Goal: Contribute content

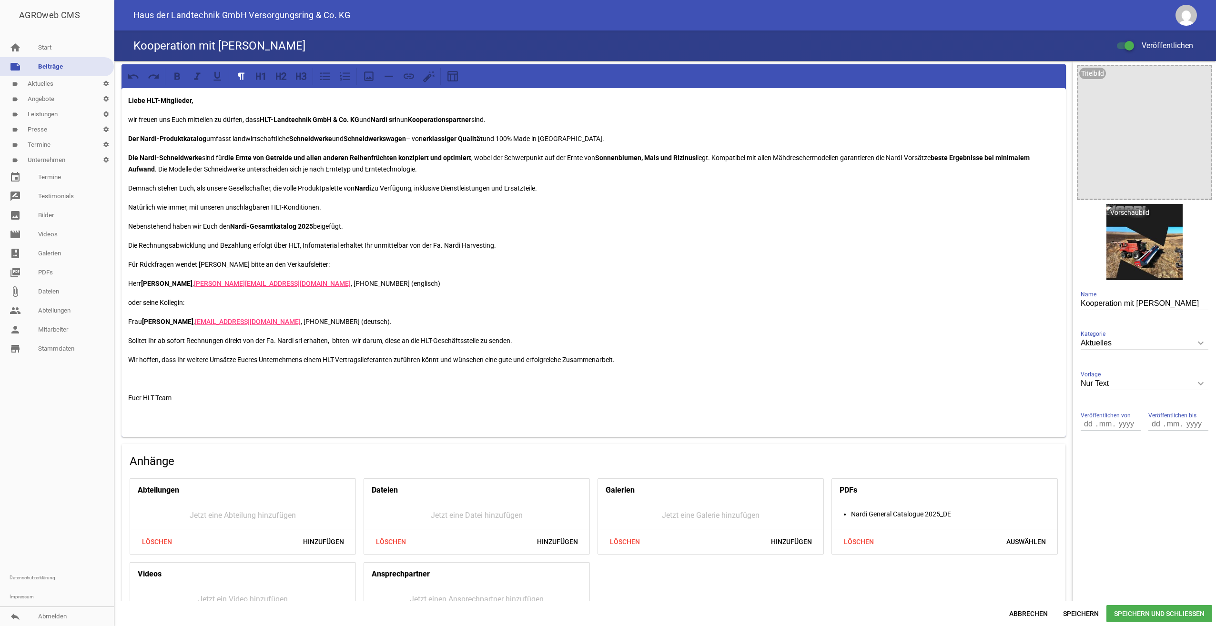
click at [629, 359] on p "Wir hoffen, dass Ihr weitere Umsätze Eueres Unternehmens einem HLT-Vertragslief…" at bounding box center [593, 359] width 931 height 11
click at [627, 359] on p "Wir hoffen, dass Ihr weitere Umsätze Eueres Unternehmens einem HLT-Vertragslief…" at bounding box center [593, 359] width 931 height 11
click at [341, 207] on p "Natürlich wie immer, mit unseren unschlagbaren HLT-Konditionen." at bounding box center [593, 206] width 931 height 11
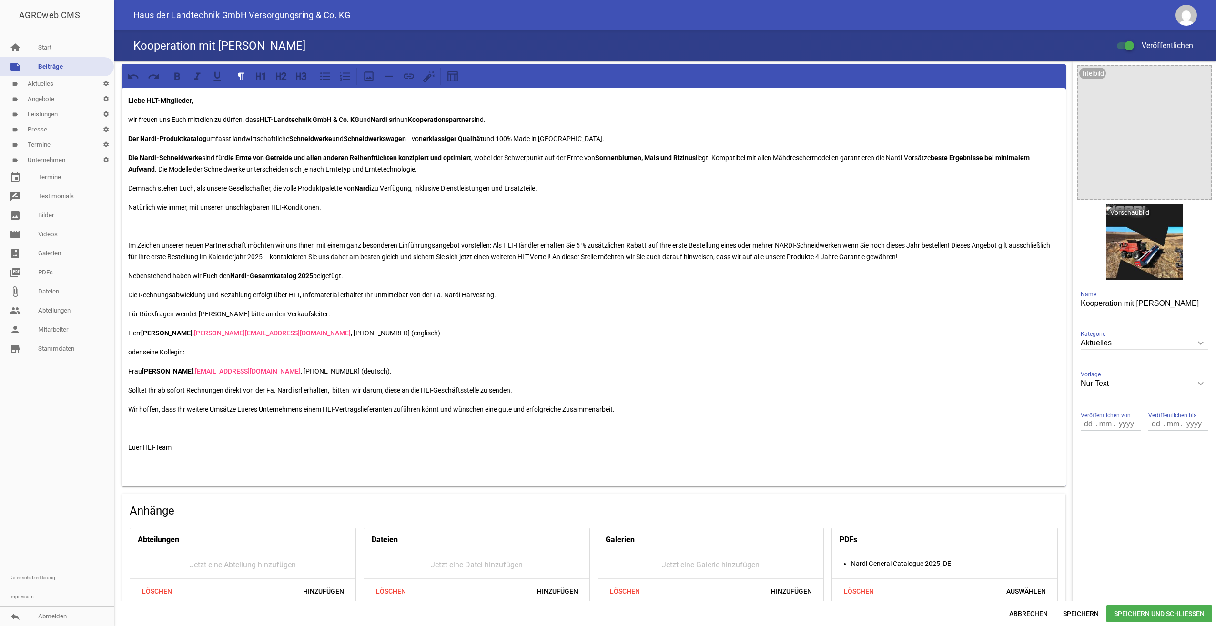
click at [134, 232] on div "Liebe HLT-Mitglieder, wir freuen uns Euch mitteilen zu dürfen, dass HLT-Landtec…" at bounding box center [593, 287] width 944 height 398
click at [362, 207] on p "Natürlich wie immer, mit unseren unschlagbaren HLT-Konditionen." at bounding box center [593, 206] width 931 height 11
click at [343, 226] on p at bounding box center [593, 226] width 931 height 11
drag, startPoint x: 128, startPoint y: 245, endPoint x: 125, endPoint y: 224, distance: 20.7
click at [125, 224] on div "Liebe HLT-Mitglieder, wir freuen uns Euch mitteilen zu dürfen, dass HLT-Landtec…" at bounding box center [593, 287] width 944 height 398
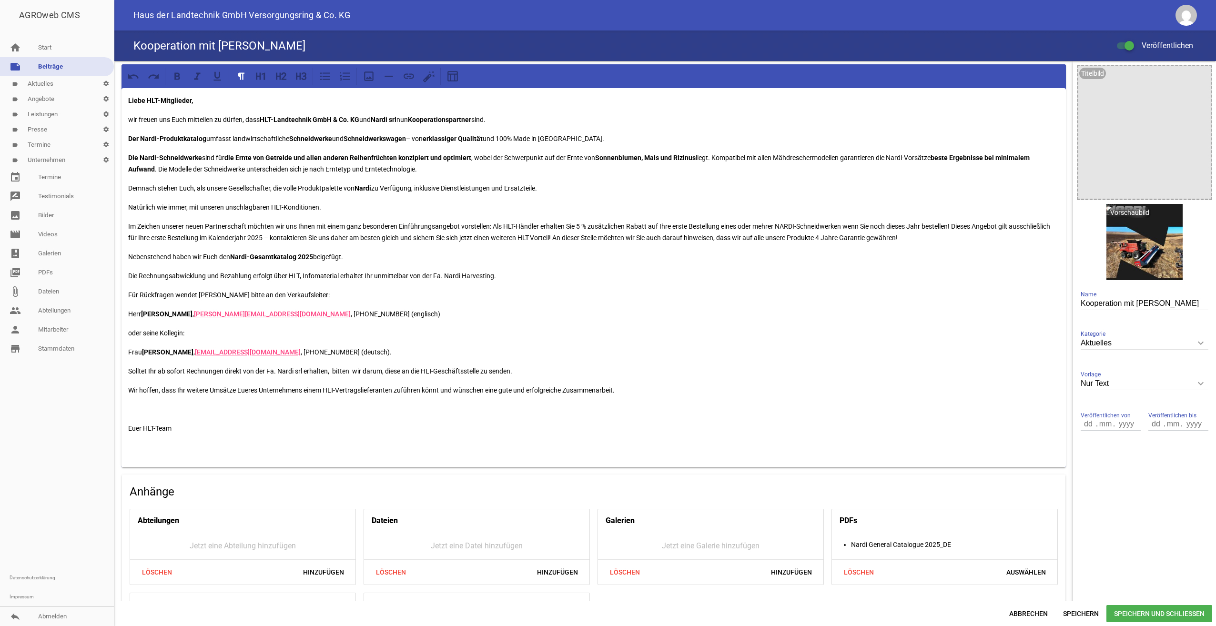
click at [353, 256] on p "Nebenstehend haben wir Euch den Nardi-Gesamtkatalog 2025 beigefügt." at bounding box center [593, 256] width 931 height 11
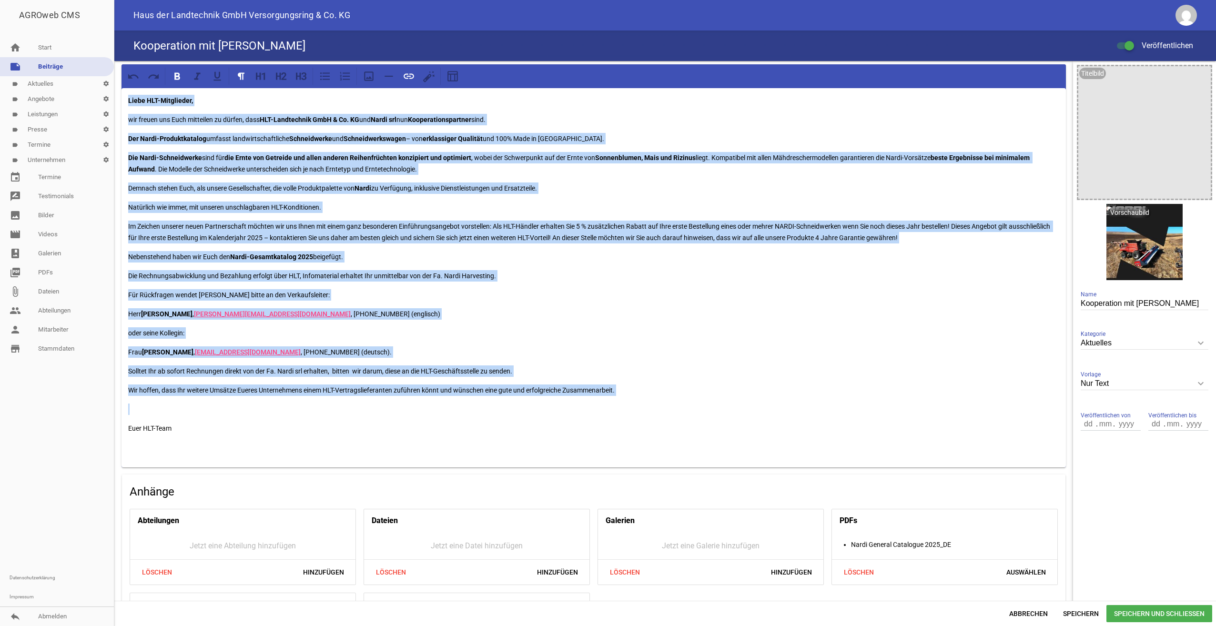
drag, startPoint x: 128, startPoint y: 100, endPoint x: 664, endPoint y: 396, distance: 612.5
click at [664, 396] on div "Liebe HLT-Mitglieder, wir freuen uns Euch mitteilen zu dürfen, dass HLT-Landtec…" at bounding box center [593, 277] width 944 height 379
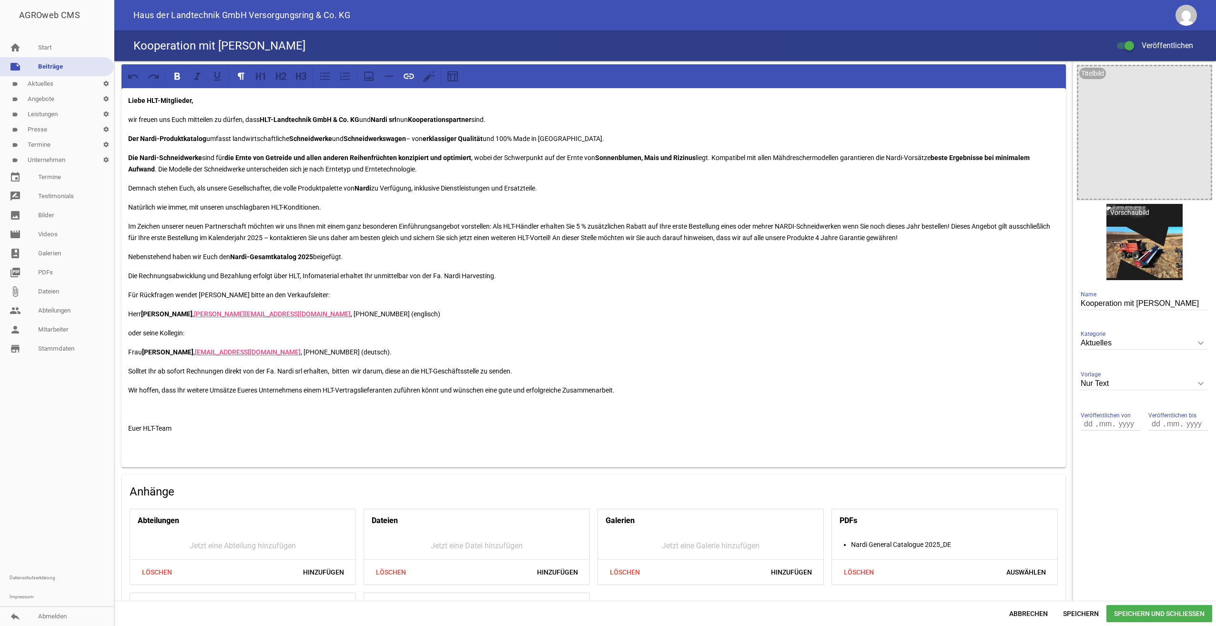
click at [188, 419] on div "Liebe HLT-Mitglieder, wir freuen uns Euch mitteilen zu dürfen, dass HLT-Landtec…" at bounding box center [593, 277] width 944 height 379
click at [129, 407] on p at bounding box center [593, 408] width 931 height 11
click at [128, 227] on div "Liebe HLT-Mitglieder, wir freuen uns Euch mitteilen zu dürfen, dass HLT-Landtec…" at bounding box center [593, 277] width 944 height 379
click at [303, 226] on p "Zusätzlich im Zeichen unserer neuen Partnerschaft möchten wir uns Ihnen mit ein…" at bounding box center [593, 232] width 931 height 23
click at [324, 226] on p "Zusätzlich im Zeichen unserer neuen Partnerschaft möchten wir uns Ihnen mit ein…" at bounding box center [593, 232] width 931 height 23
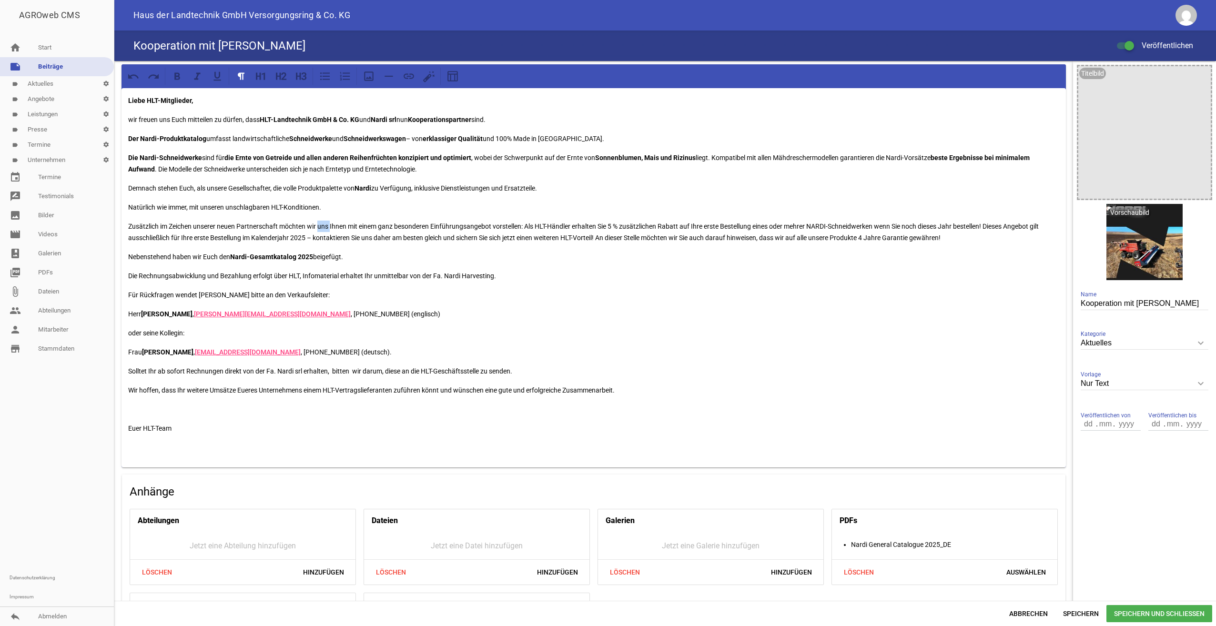
click at [324, 226] on p "Zusätzlich im Zeichen unserer neuen Partnerschaft möchten wir uns Ihnen mit ein…" at bounding box center [593, 232] width 931 height 23
click at [204, 227] on p "Zusätzlich im Zeichen unserer neuen Partnerschaft möchten wir uns Ihnen mit ein…" at bounding box center [593, 232] width 931 height 23
click at [321, 226] on p "Zusätzlich im Zeichen dieser neuen Partnerschaft möchte [PERSON_NAME] uns Ihnen…" at bounding box center [593, 232] width 931 height 23
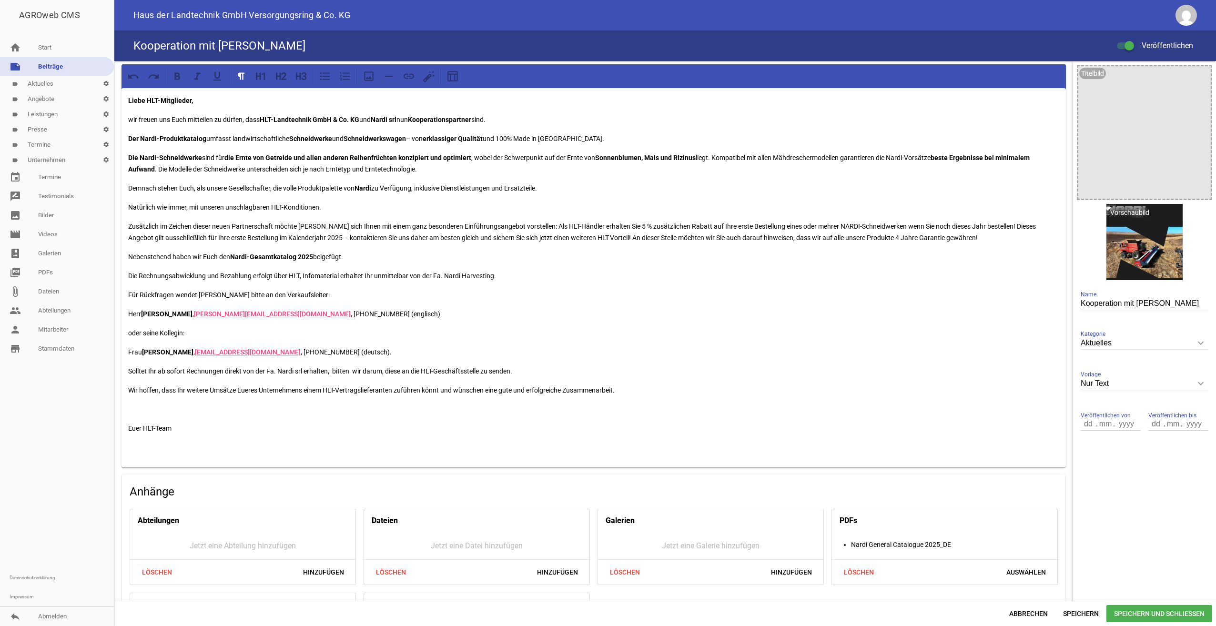
click at [338, 225] on p "Zusätzlich im Zeichen dieser neuen Partnerschaft möchte [PERSON_NAME] sich Ihne…" at bounding box center [593, 232] width 931 height 23
click at [597, 226] on p "Zusätzlich im Zeichen dieser neuen Partnerschaft möchte [PERSON_NAME] sich [PER…" at bounding box center [593, 232] width 931 height 23
click at [694, 225] on p "Zusätzlich im Zeichen dieser neuen Partnerschaft möchte [PERSON_NAME] sich [PER…" at bounding box center [593, 232] width 931 height 23
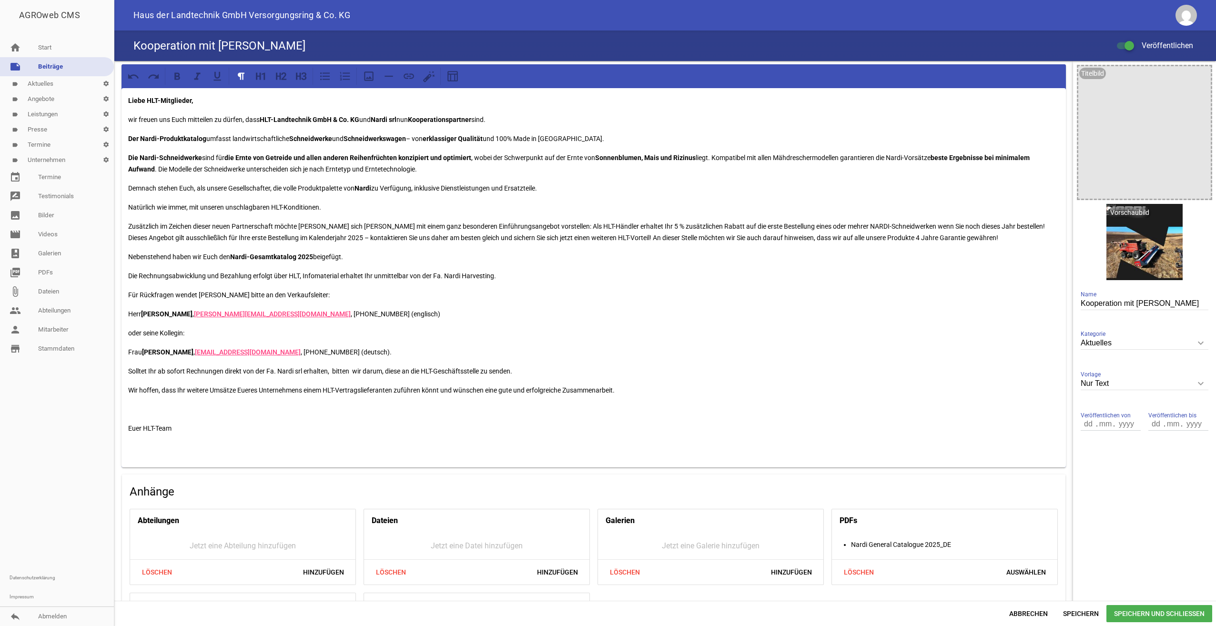
click at [897, 224] on p "Zusätzlich im Zeichen dieser neuen Partnerschaft möchte [PERSON_NAME] sich [PER…" at bounding box center [593, 232] width 931 height 23
click at [979, 224] on p "Zusätzlich im Zeichen dieser neuen Partnerschaft möchte [PERSON_NAME] sich [PER…" at bounding box center [593, 232] width 931 height 23
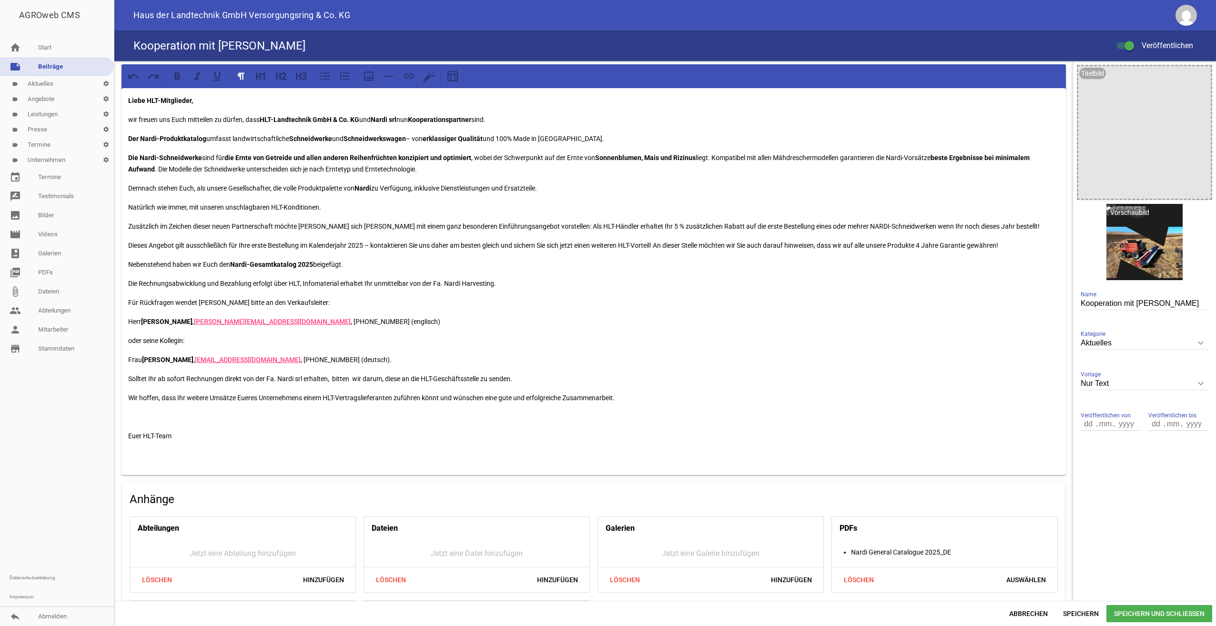
click at [244, 245] on p "Dieses Angebot gilt ausschließlich für Ihre erste Bestellung im Kalenderjahr 20…" at bounding box center [593, 245] width 931 height 11
click at [424, 243] on p "Dieses Angebot gilt ausschließlich für die erste Bestellung im Kalenderjahr 202…" at bounding box center [593, 245] width 931 height 11
click at [543, 246] on p "Dieses Angebot gilt ausschließlich für die erste Bestellung im Kalenderjahr 202…" at bounding box center [593, 245] width 931 height 11
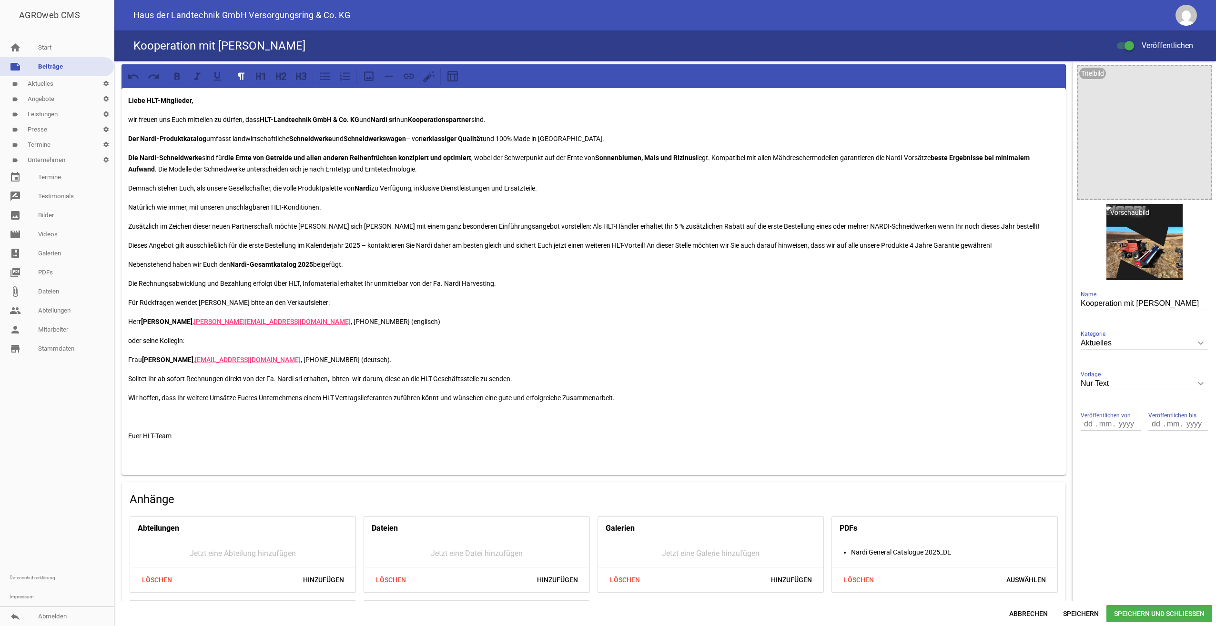
click at [745, 244] on p "Dieses Angebot gilt ausschließlich für die erste Bestellung im Kalenderjahr 202…" at bounding box center [593, 245] width 931 height 11
click at [844, 245] on p "Dieses Angebot gilt ausschließlich für die erste Bestellung im Kalenderjahr 202…" at bounding box center [593, 245] width 931 height 11
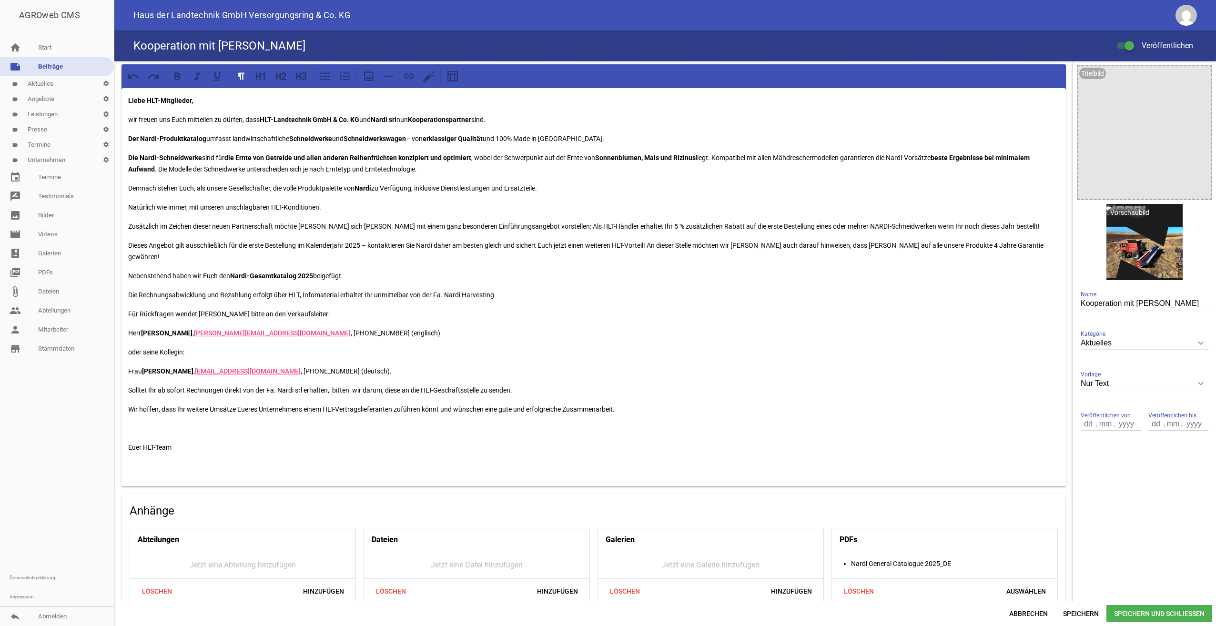
click at [894, 245] on p "Dieses Angebot gilt ausschließlich für die erste Bestellung im Kalenderjahr 202…" at bounding box center [593, 251] width 931 height 23
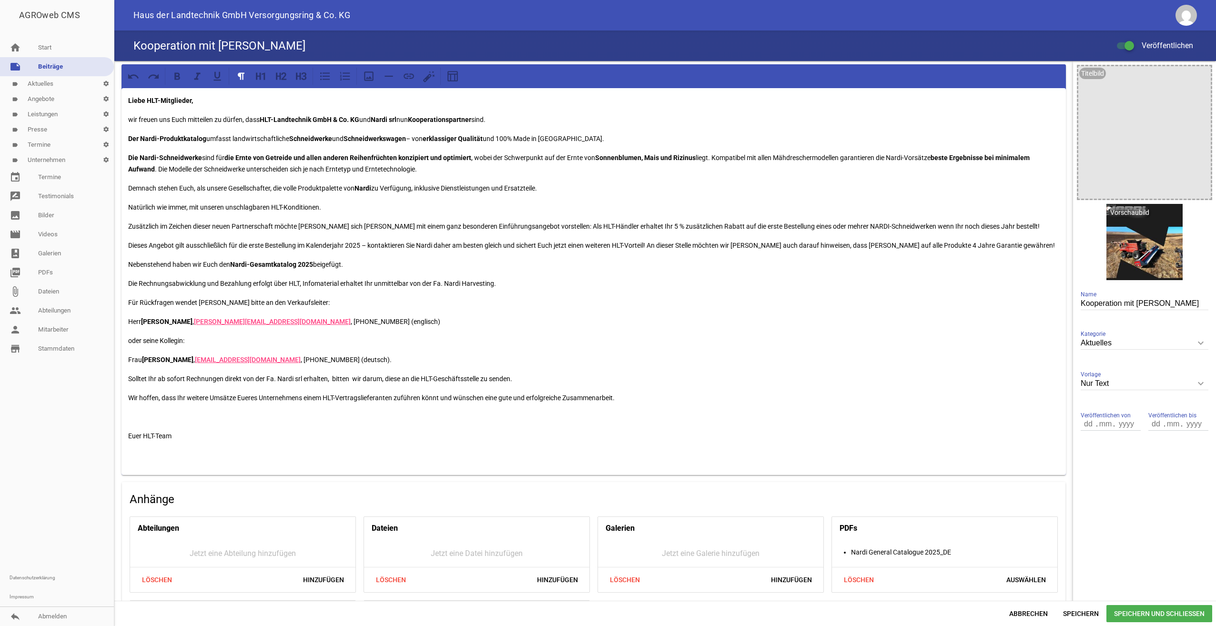
click at [992, 247] on p "Dieses Angebot gilt ausschließlich für die erste Bestellung im Kalenderjahr 202…" at bounding box center [593, 245] width 931 height 11
click at [365, 265] on p "Nebenstehend haben wir Euch den Nardi-Gesamtkatalog 2025 beigefügt." at bounding box center [593, 264] width 931 height 11
click at [254, 227] on p "Zusätzlich im Zeichen dieser neuen Partnerschaft möchte [PERSON_NAME] sich [PER…" at bounding box center [593, 226] width 931 height 11
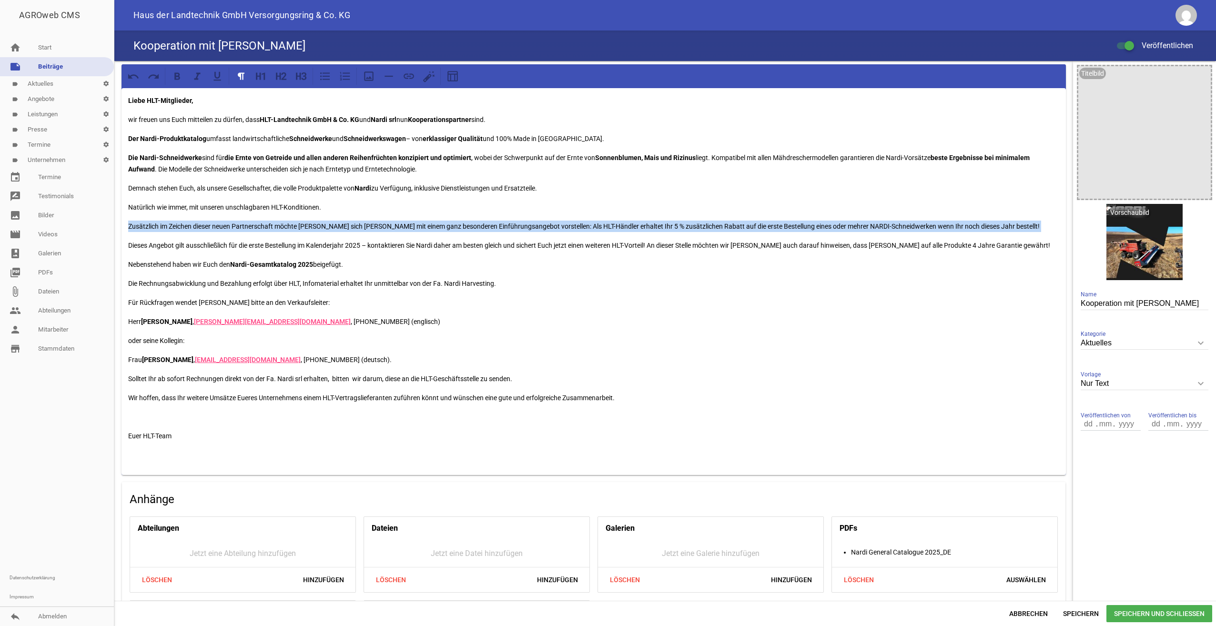
click at [254, 227] on p "Zusätzlich im Zeichen dieser neuen Partnerschaft möchte [PERSON_NAME] sich [PER…" at bounding box center [593, 226] width 931 height 11
click at [242, 226] on p "Zusätzlich im Zeichen dieser neuen Partnerschaft möchte [PERSON_NAME] sich [PER…" at bounding box center [593, 226] width 931 height 11
click at [250, 229] on p "Zusätzlich im Zeichen dieser neuen Partnerschaft möchte [PERSON_NAME] sich [PER…" at bounding box center [593, 226] width 931 height 11
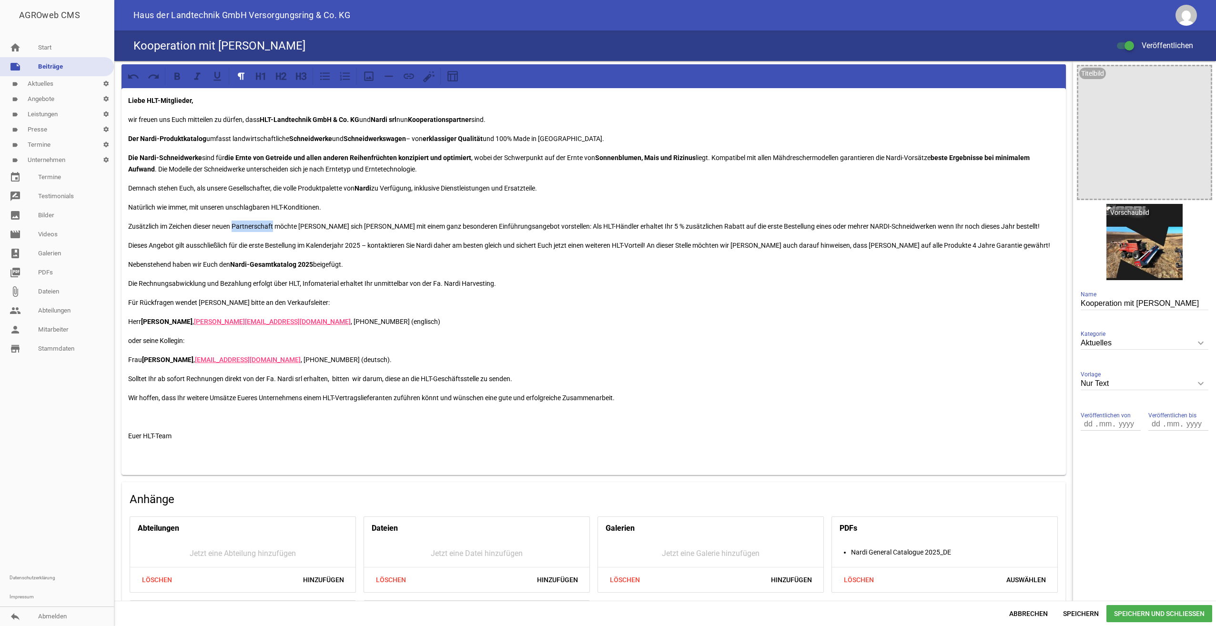
drag, startPoint x: 235, startPoint y: 223, endPoint x: 274, endPoint y: 226, distance: 39.1
click at [274, 226] on p "Zusätzlich im Zeichen dieser neuen Partnerschaft möchte [PERSON_NAME] sich [PER…" at bounding box center [593, 226] width 931 height 11
click at [180, 78] on icon at bounding box center [177, 76] width 12 height 12
click at [305, 227] on p "Zusätzlich im Zeichen dieser neuen Partnerschaft möchte [PERSON_NAME] sich [PER…" at bounding box center [593, 226] width 931 height 11
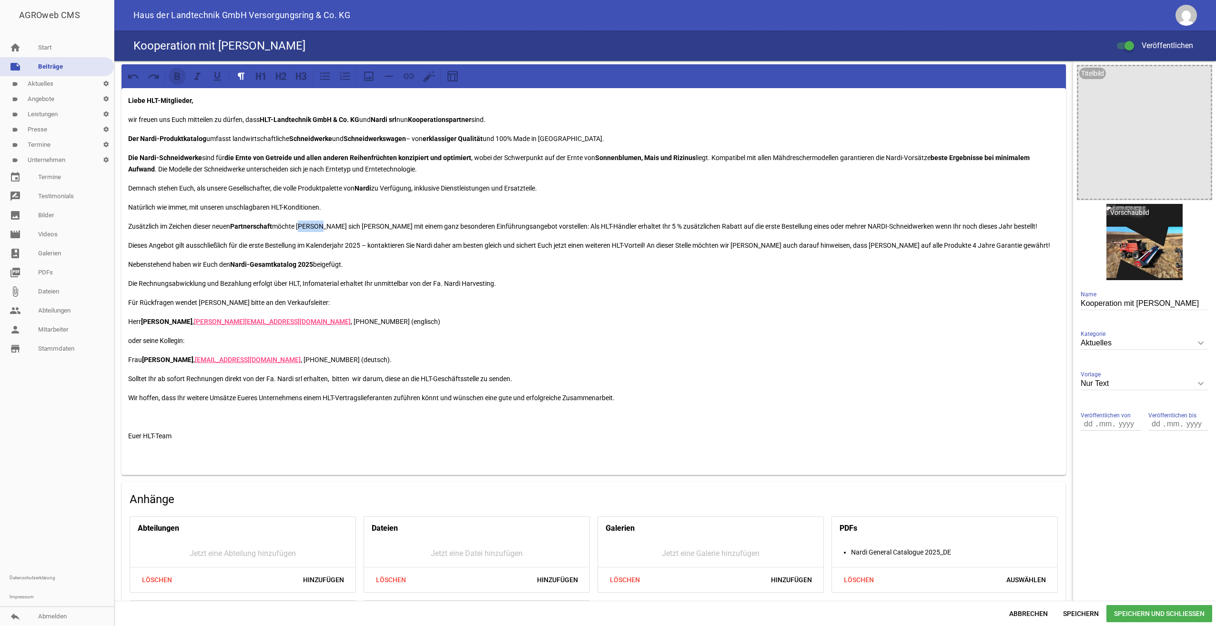
click at [178, 73] on icon at bounding box center [177, 75] width 6 height 7
drag, startPoint x: 404, startPoint y: 225, endPoint x: 492, endPoint y: 221, distance: 88.7
click at [492, 221] on p "Zusätzlich im Zeichen dieser neuen Partnerschaft möchte [PERSON_NAME] sich [PER…" at bounding box center [593, 226] width 931 height 11
click at [181, 79] on icon at bounding box center [177, 76] width 12 height 12
drag, startPoint x: 610, startPoint y: 225, endPoint x: 680, endPoint y: 226, distance: 70.5
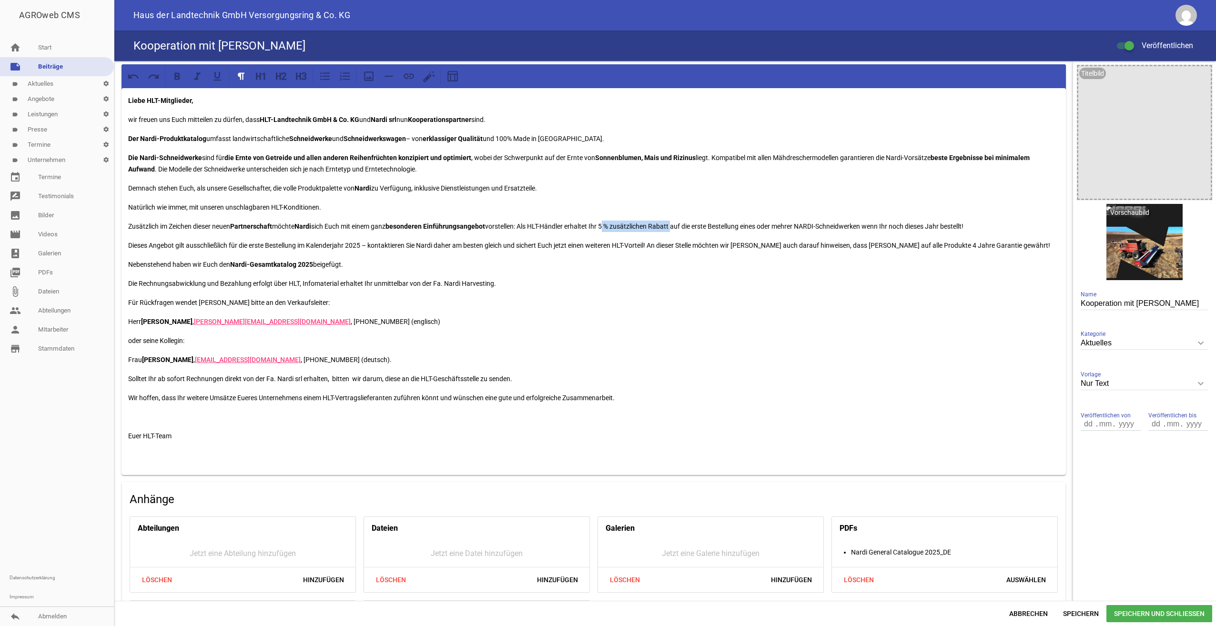
click at [680, 226] on p "Zusätzlich im Zeichen dieser neuen Partnerschaft möchte [PERSON_NAME] sich [PER…" at bounding box center [593, 226] width 931 height 11
click at [184, 76] on button at bounding box center [177, 76] width 17 height 17
click at [811, 304] on p "Für Rückfragen wendet [PERSON_NAME] bitte an den Verkaufsleiter:" at bounding box center [593, 302] width 931 height 11
drag, startPoint x: 921, startPoint y: 224, endPoint x: 956, endPoint y: 229, distance: 35.0
click at [956, 229] on p "Zusätzlich im Zeichen dieser neuen Partnerschaft möchte [PERSON_NAME] sich [PER…" at bounding box center [593, 226] width 931 height 11
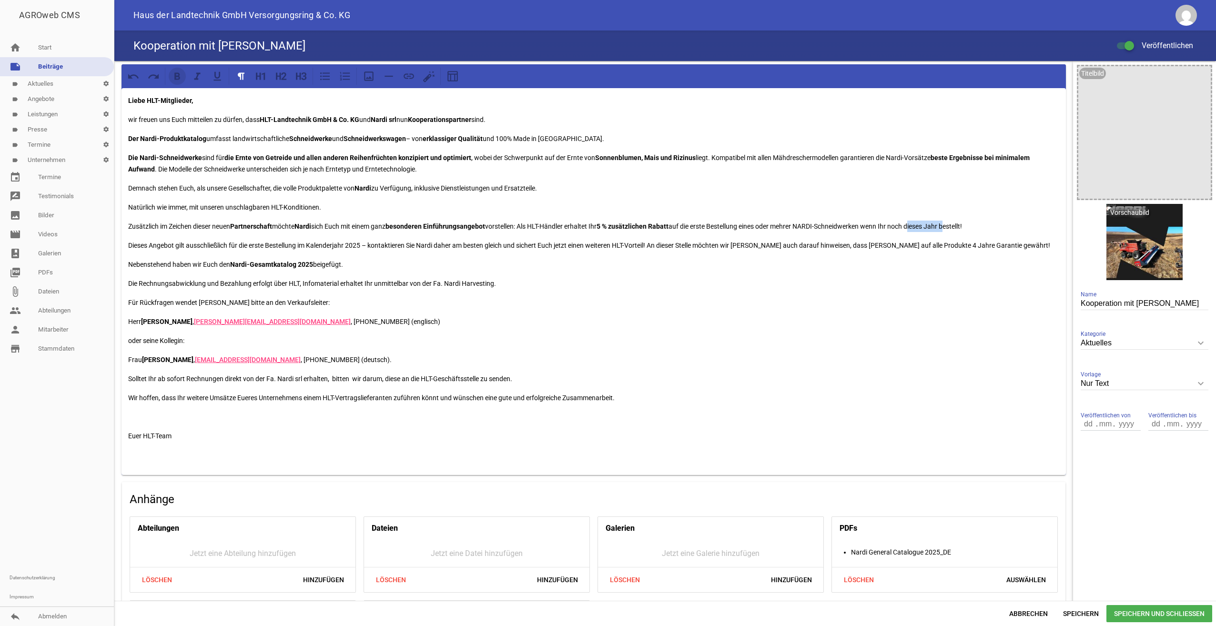
click at [182, 78] on icon at bounding box center [177, 76] width 12 height 12
click at [159, 227] on p "Zusätzlich im Zeichen dieser neuen Partnerschaft möchte [PERSON_NAME] sich [PER…" at bounding box center [593, 226] width 931 height 11
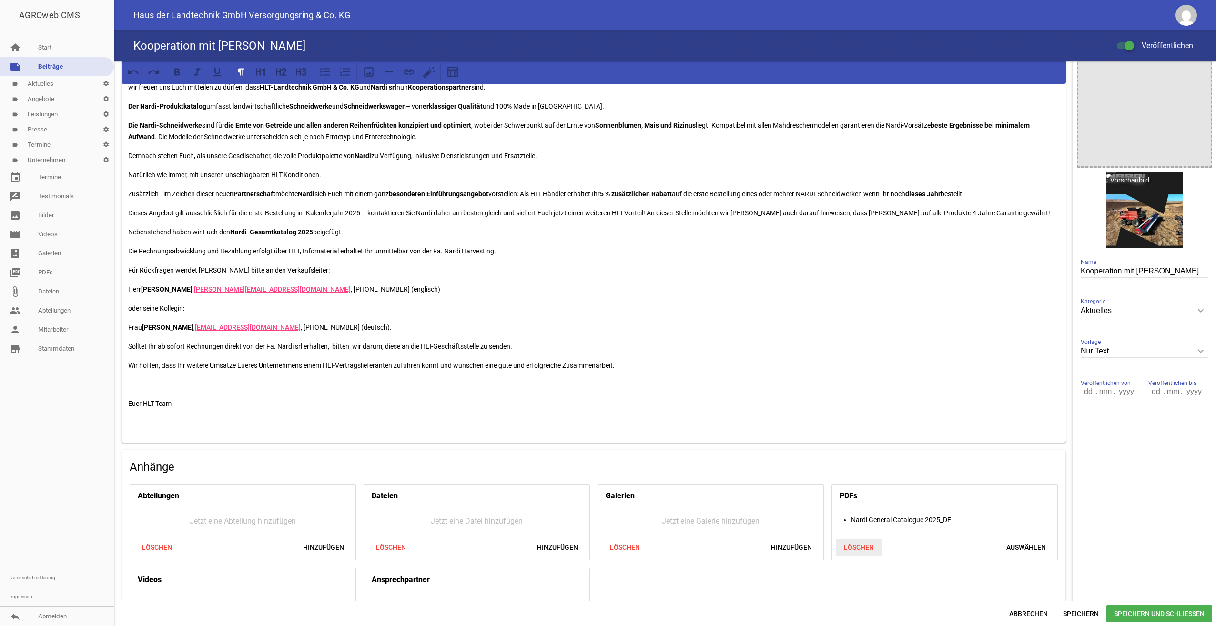
scroll to position [48, 0]
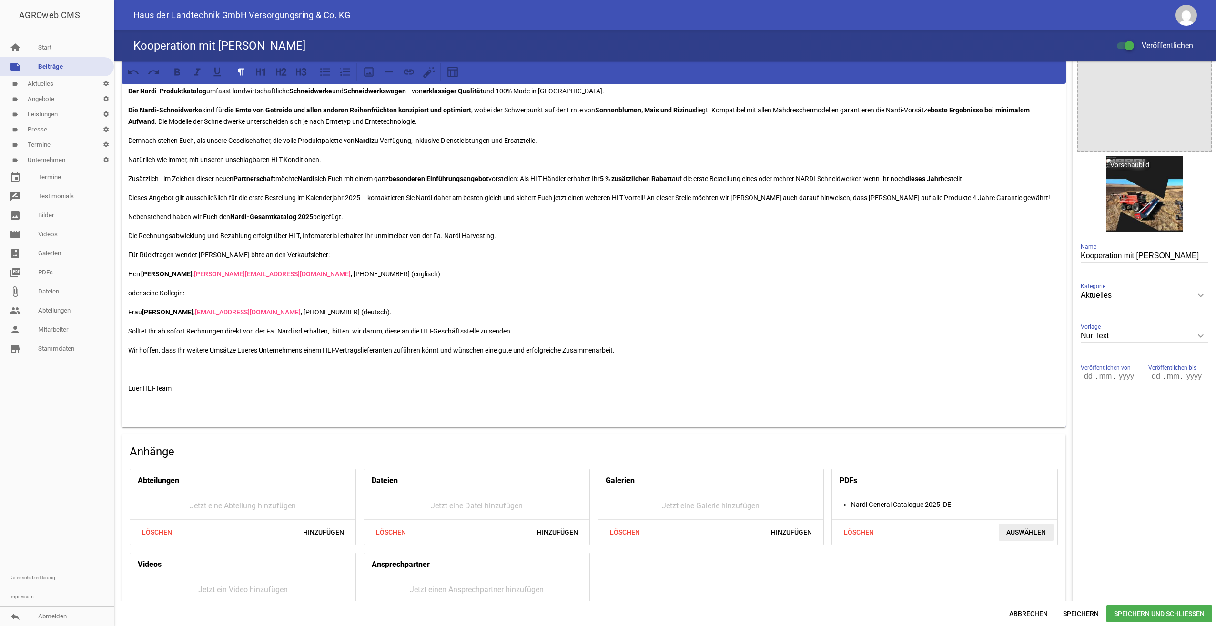
click at [1016, 529] on span "Auswählen" at bounding box center [1025, 531] width 55 height 17
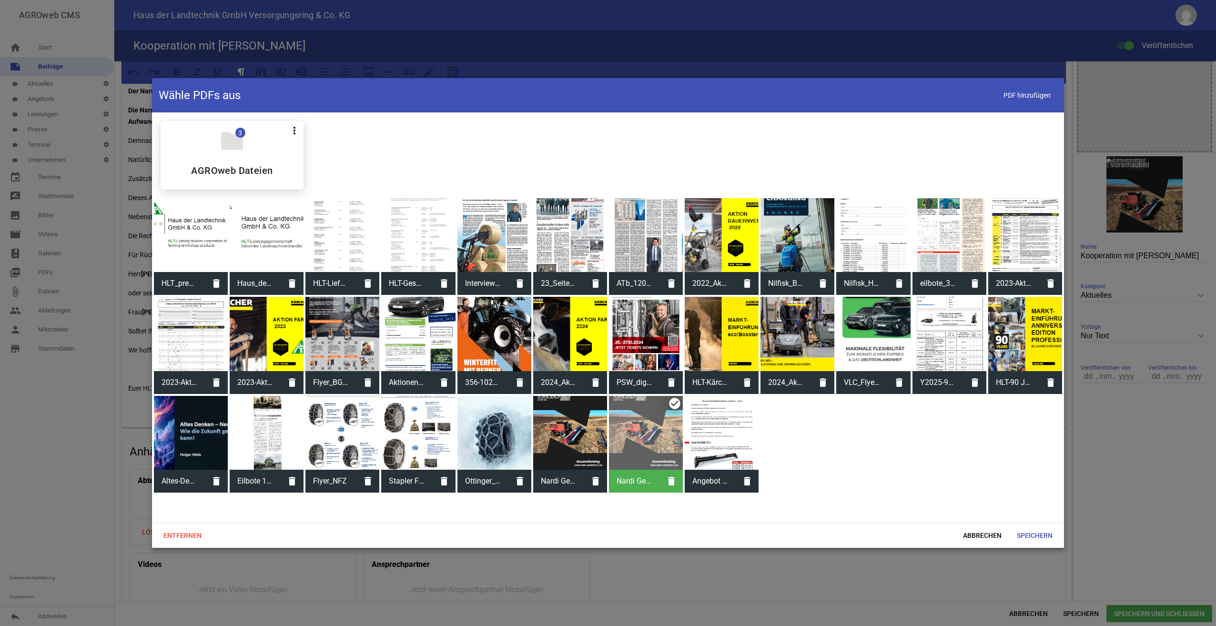
click at [726, 438] on div at bounding box center [721, 433] width 74 height 74
click at [1042, 534] on span "Speichern" at bounding box center [1034, 535] width 51 height 17
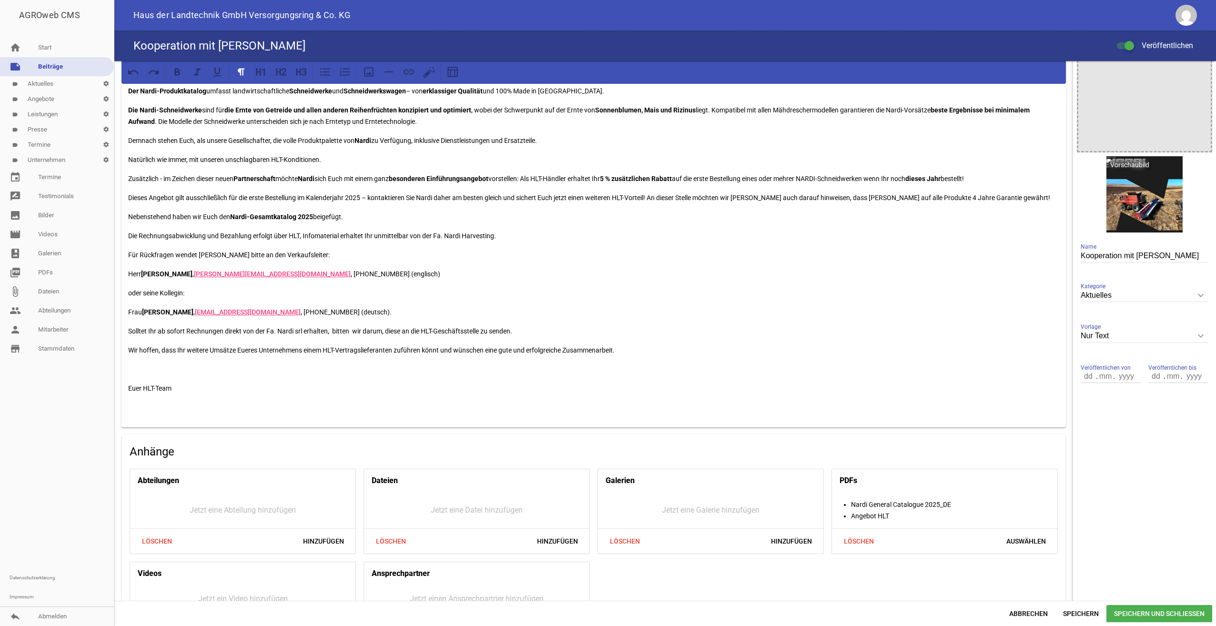
click at [879, 175] on p "Zusätzlich - im Zeichen dieser neuen Partnerschaft möchte [PERSON_NAME] sich [P…" at bounding box center [593, 178] width 931 height 11
click at [415, 196] on p "Dieses Angebot gilt ausschließlich für die erste Bestellung im Kalenderjahr 202…" at bounding box center [593, 197] width 931 height 11
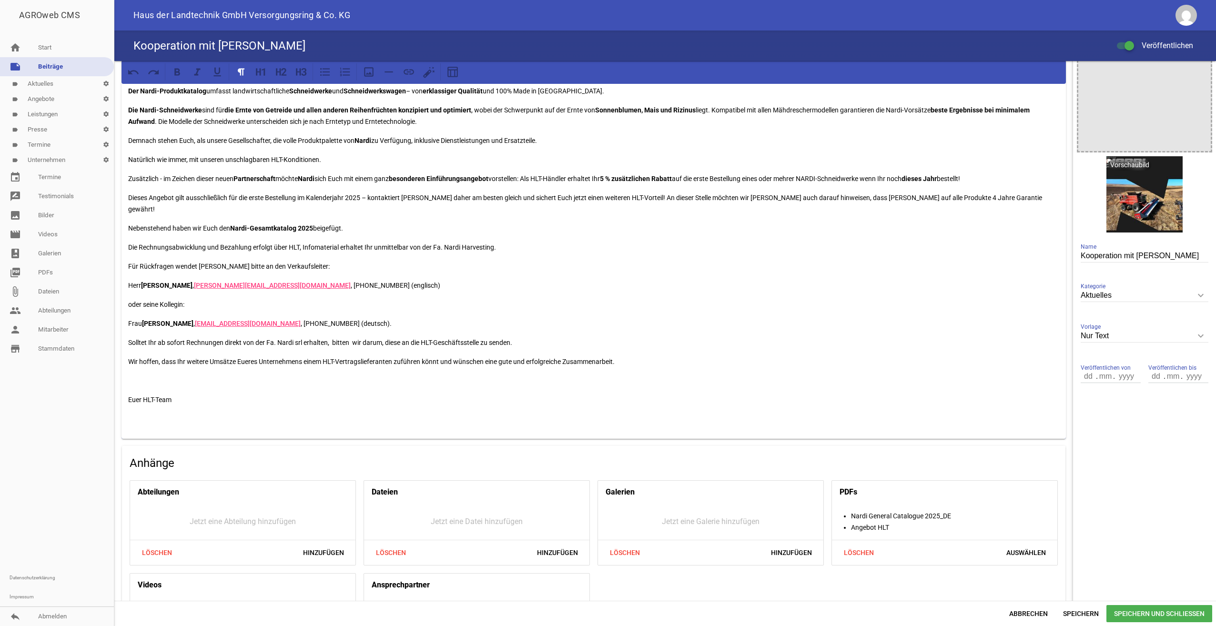
click at [640, 198] on p "Dieses Angebot gilt ausschließlich für die erste Bestellung im Kalenderjahr 202…" at bounding box center [593, 203] width 931 height 23
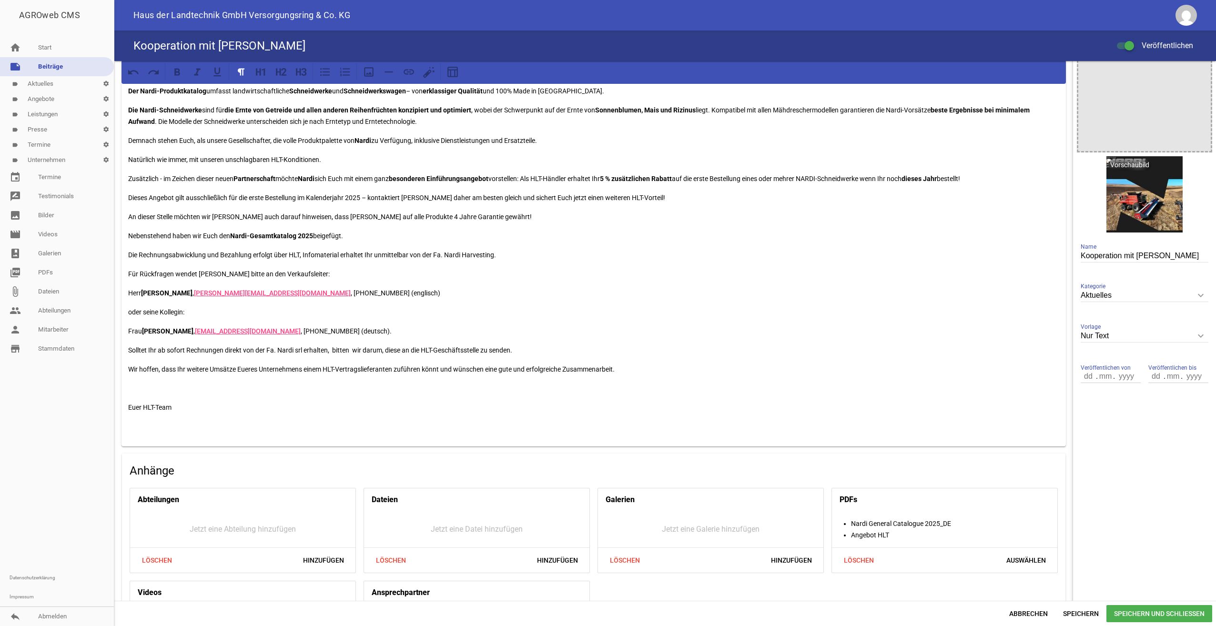
click at [381, 239] on p "Nebenstehend haben wir Euch den Nardi-Gesamtkatalog 2025 beigefügt." at bounding box center [593, 235] width 931 height 11
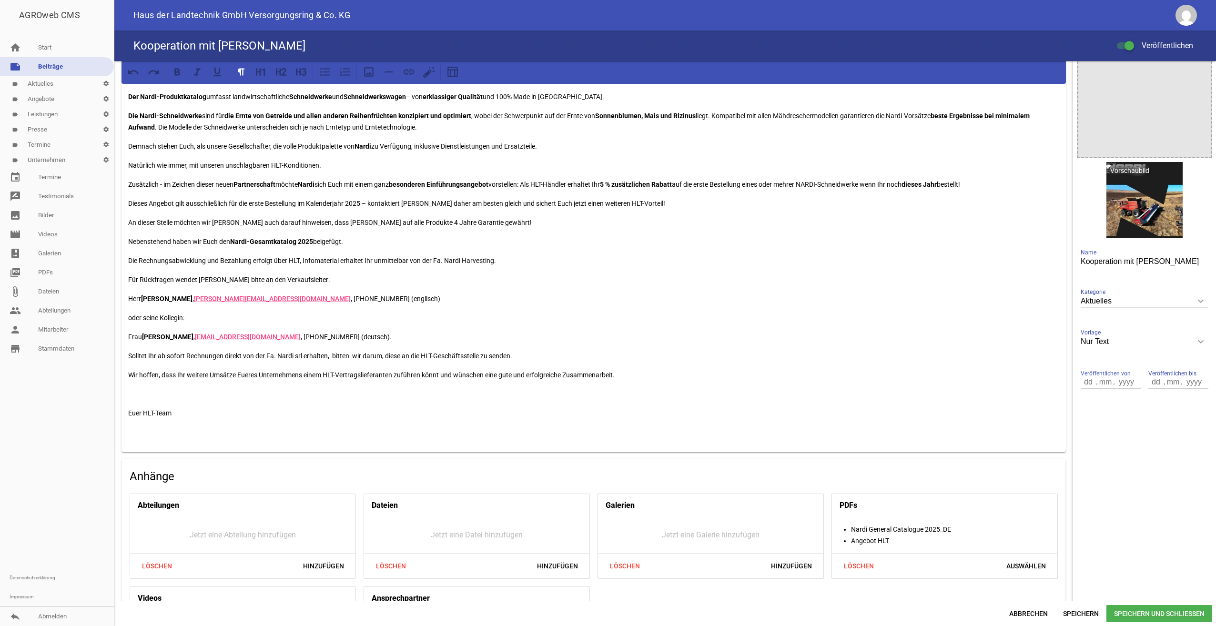
scroll to position [0, 0]
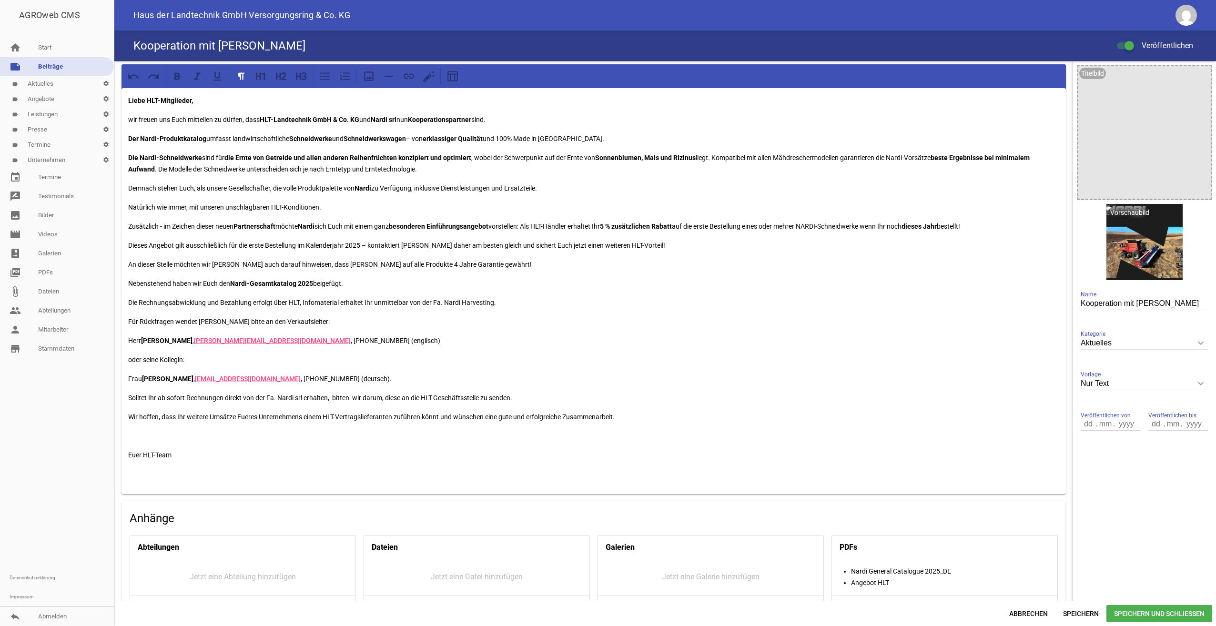
click at [1176, 610] on span "Speichern und Schließen" at bounding box center [1159, 613] width 106 height 17
